Goal: Task Accomplishment & Management: Complete application form

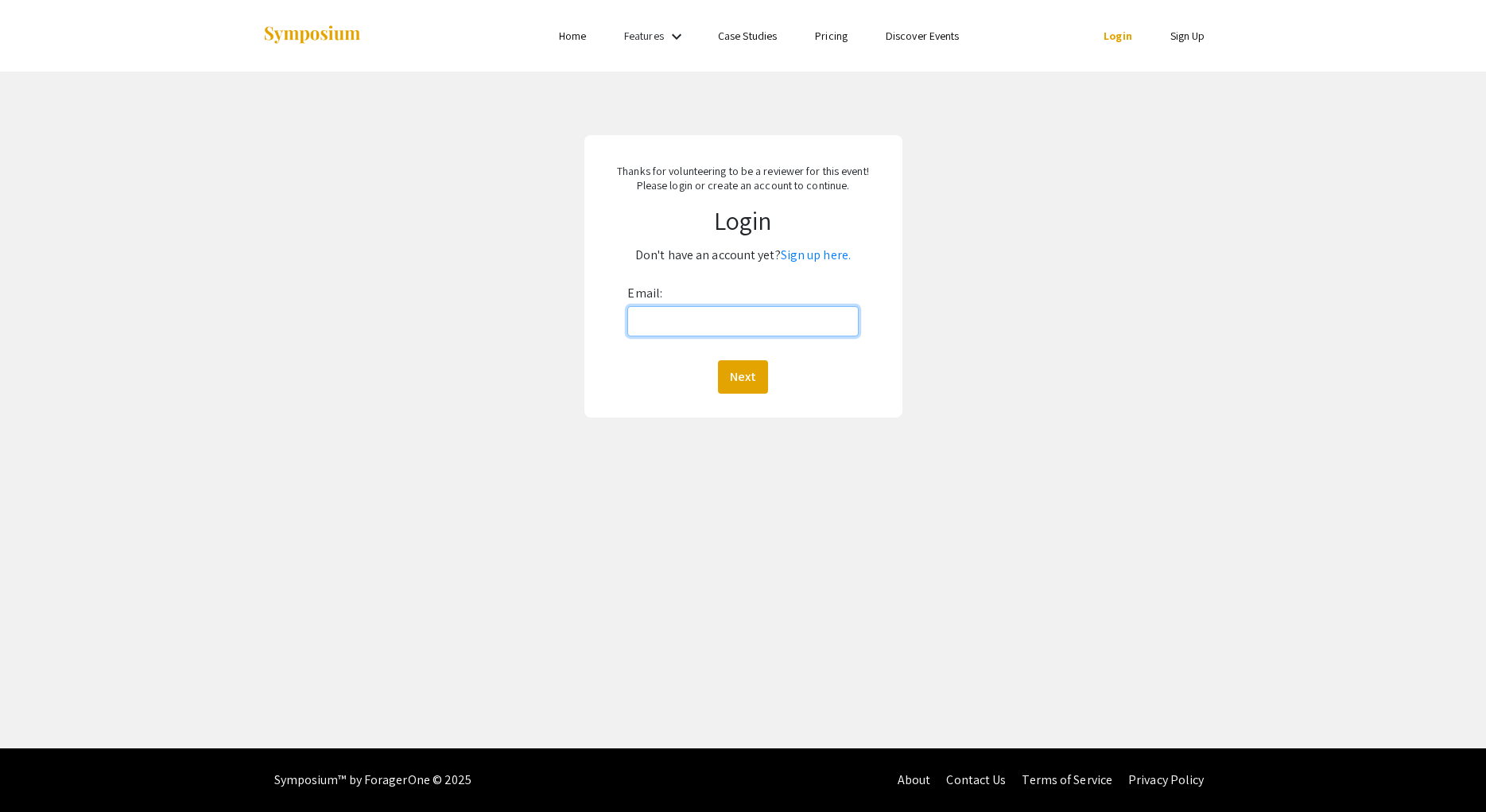
click at [749, 324] on input "Email:" at bounding box center [742, 321] width 230 height 30
click at [823, 257] on link "Sign up here." at bounding box center [816, 255] width 70 height 17
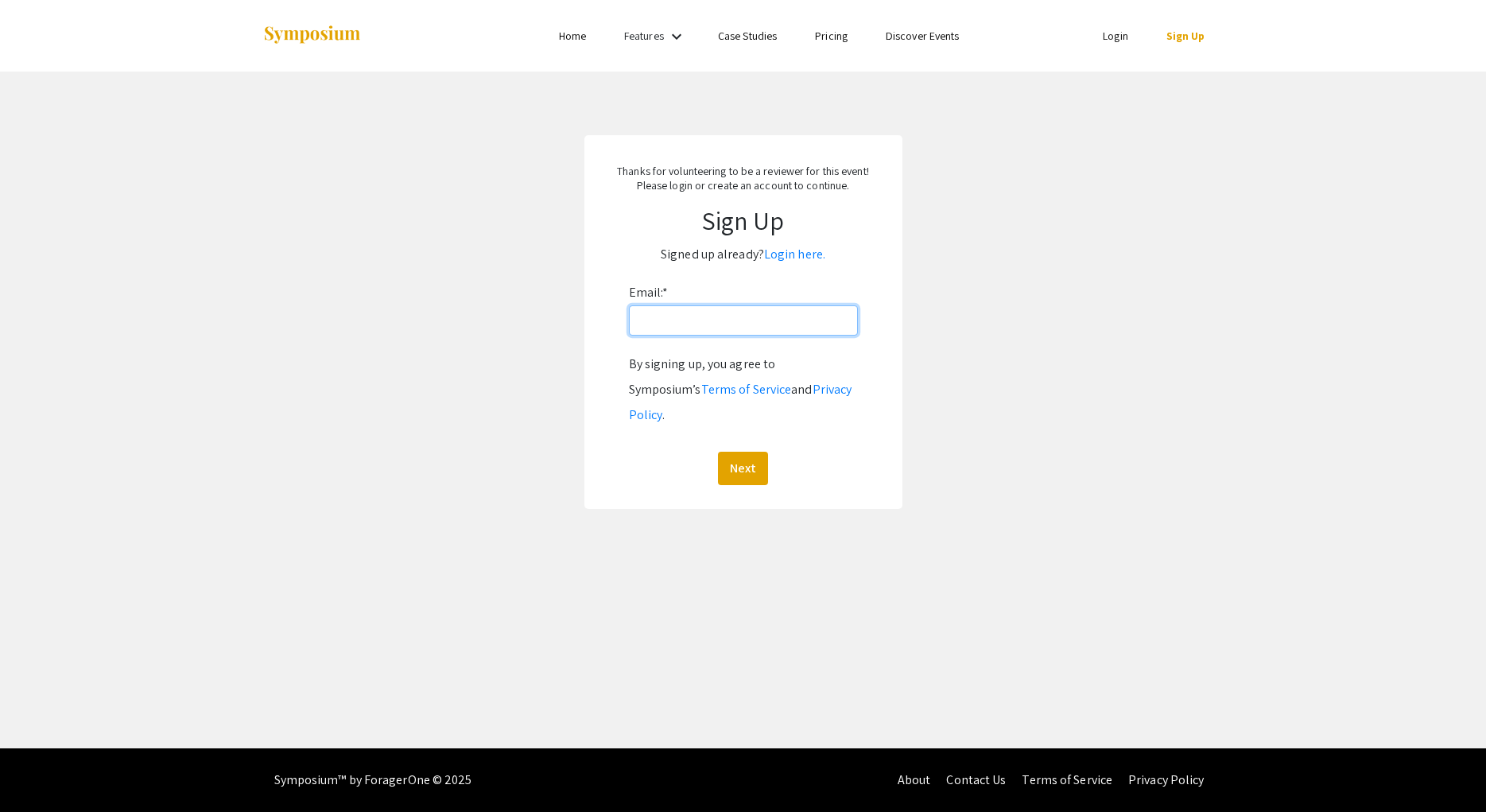
click at [793, 307] on input "Email: *" at bounding box center [743, 320] width 229 height 30
paste input "[EMAIL_ADDRESS][DOMAIN_NAME]"
type input "[EMAIL_ADDRESS][DOMAIN_NAME]"
click at [751, 452] on button "Next" at bounding box center [743, 469] width 50 height 33
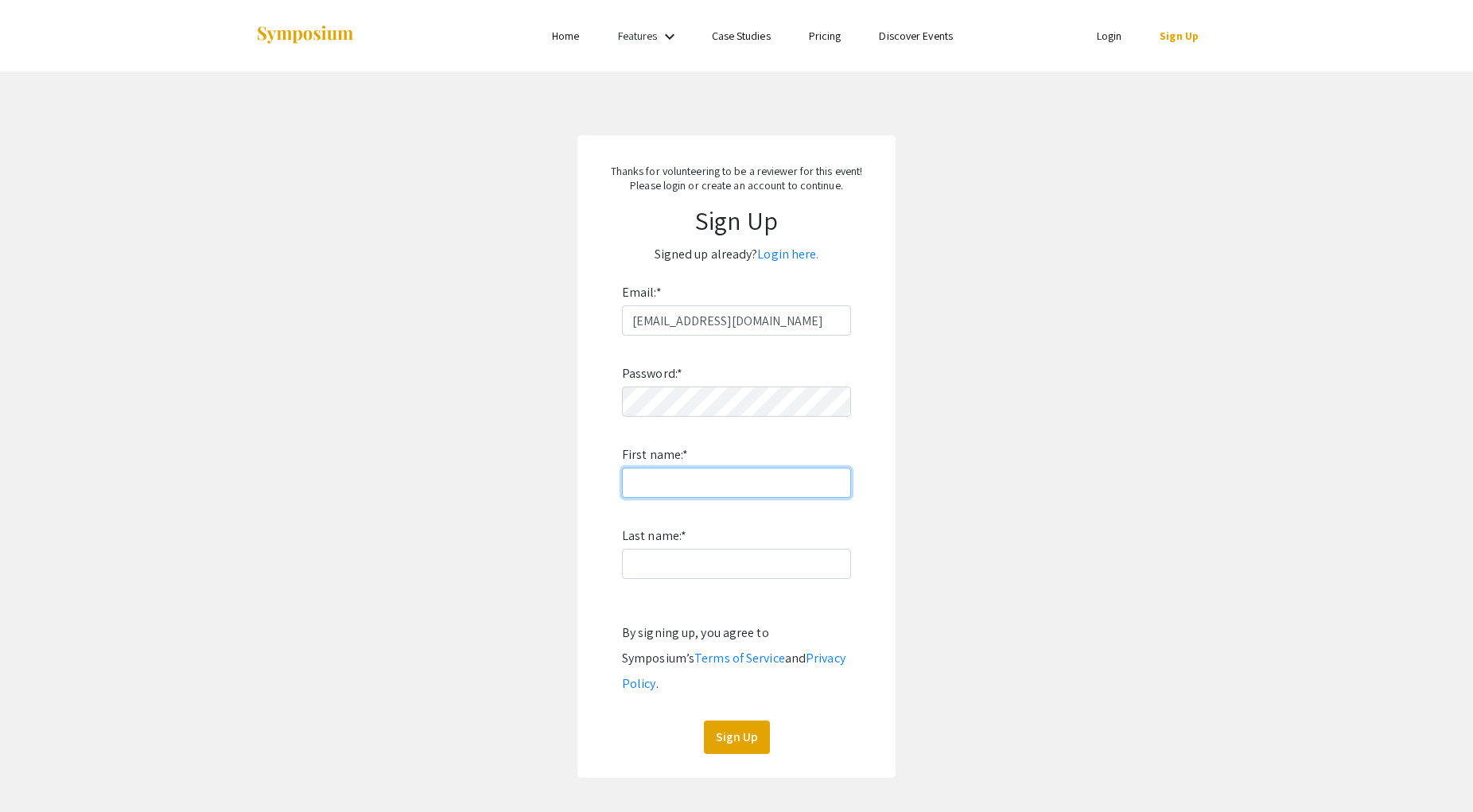
click at [655, 472] on input "First name: *" at bounding box center [736, 482] width 229 height 30
type input "Haichao"
click at [409, 493] on app-signup "Thanks for volunteering to be a reviewer for this event! Please login or create…" at bounding box center [736, 457] width 1473 height 643
click at [648, 557] on input "Last name: *" at bounding box center [736, 563] width 229 height 30
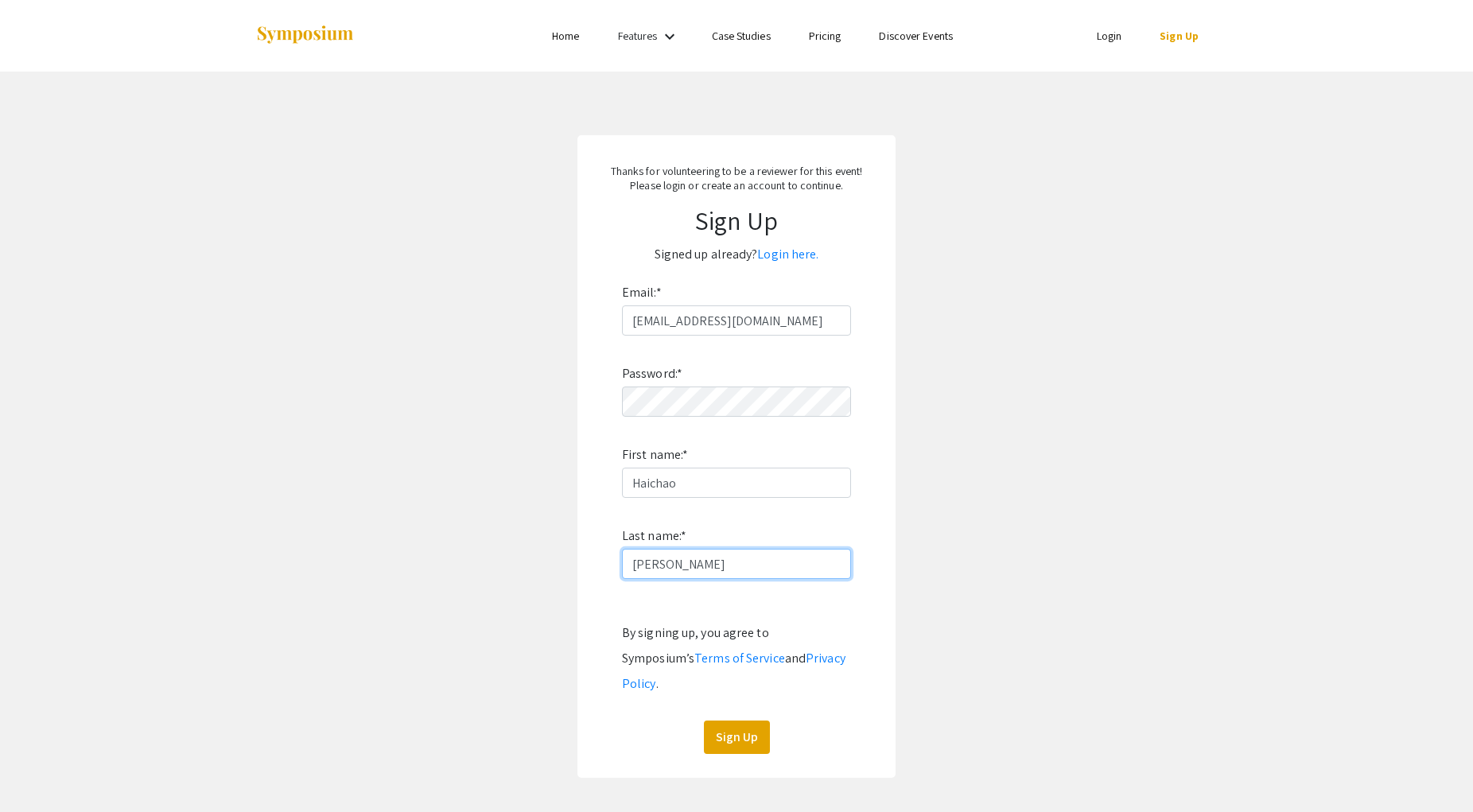
type input "Zhao"
click at [953, 543] on app-signup "Thanks for volunteering to be a reviewer for this event! Please login or create…" at bounding box center [736, 457] width 1473 height 643
click at [732, 721] on button "Sign Up" at bounding box center [736, 737] width 66 height 33
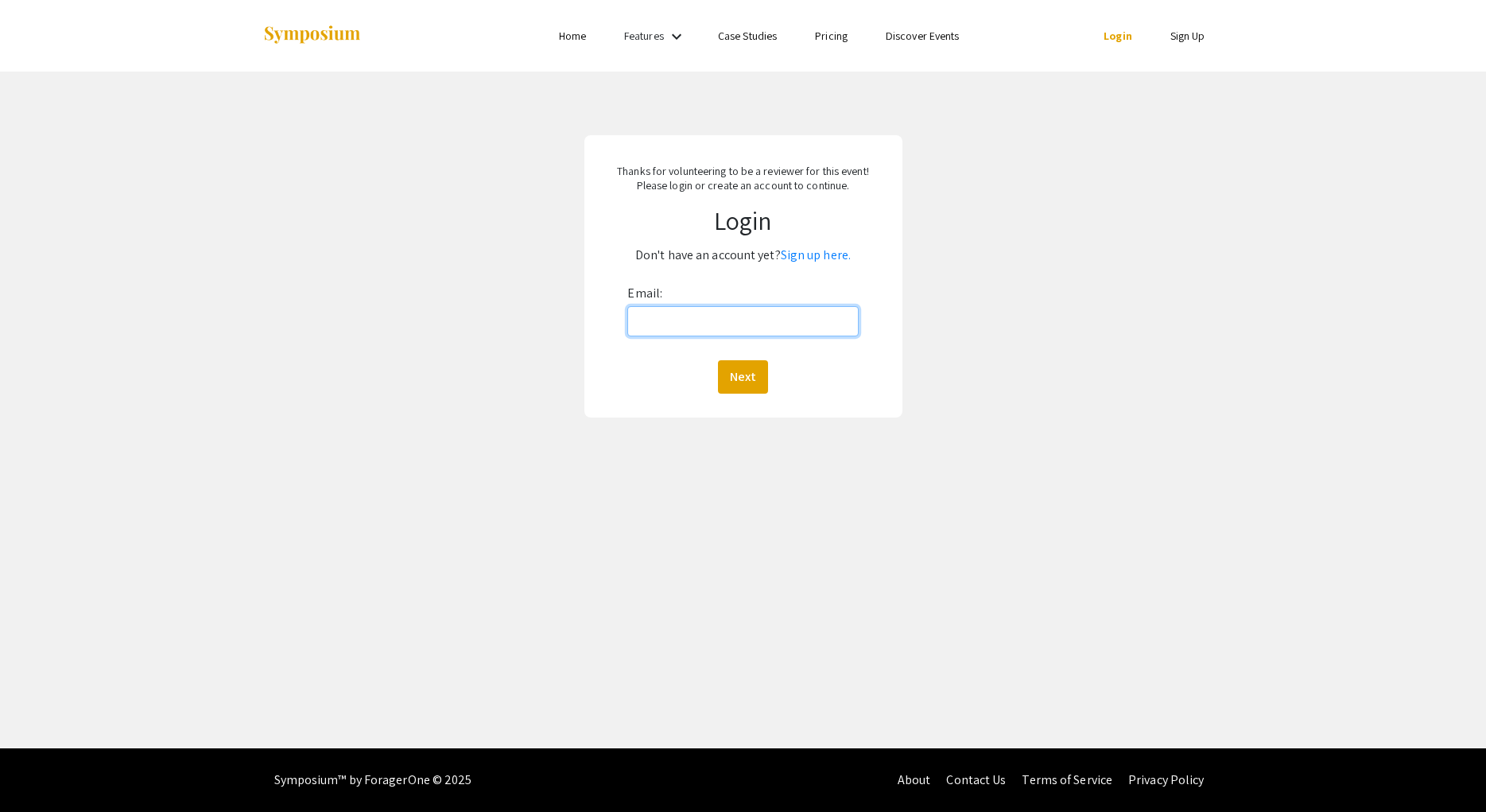
click at [796, 324] on input "Email:" at bounding box center [742, 321] width 230 height 30
type input "[EMAIL_ADDRESS][DOMAIN_NAME]"
click at [732, 371] on button "Next" at bounding box center [743, 377] width 50 height 33
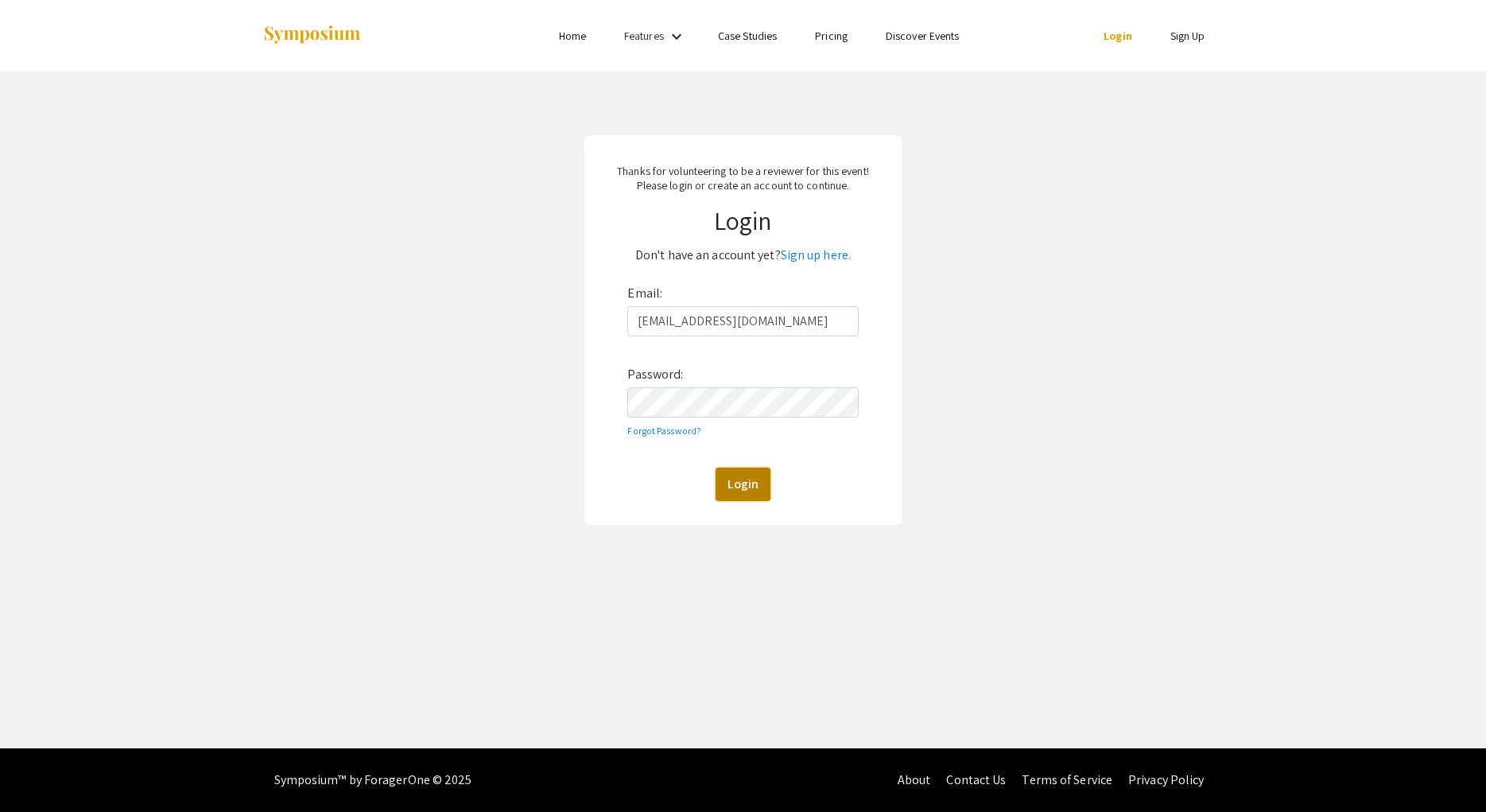
click at [756, 471] on button "Login" at bounding box center [743, 484] width 55 height 33
